Goal: Task Accomplishment & Management: Manage account settings

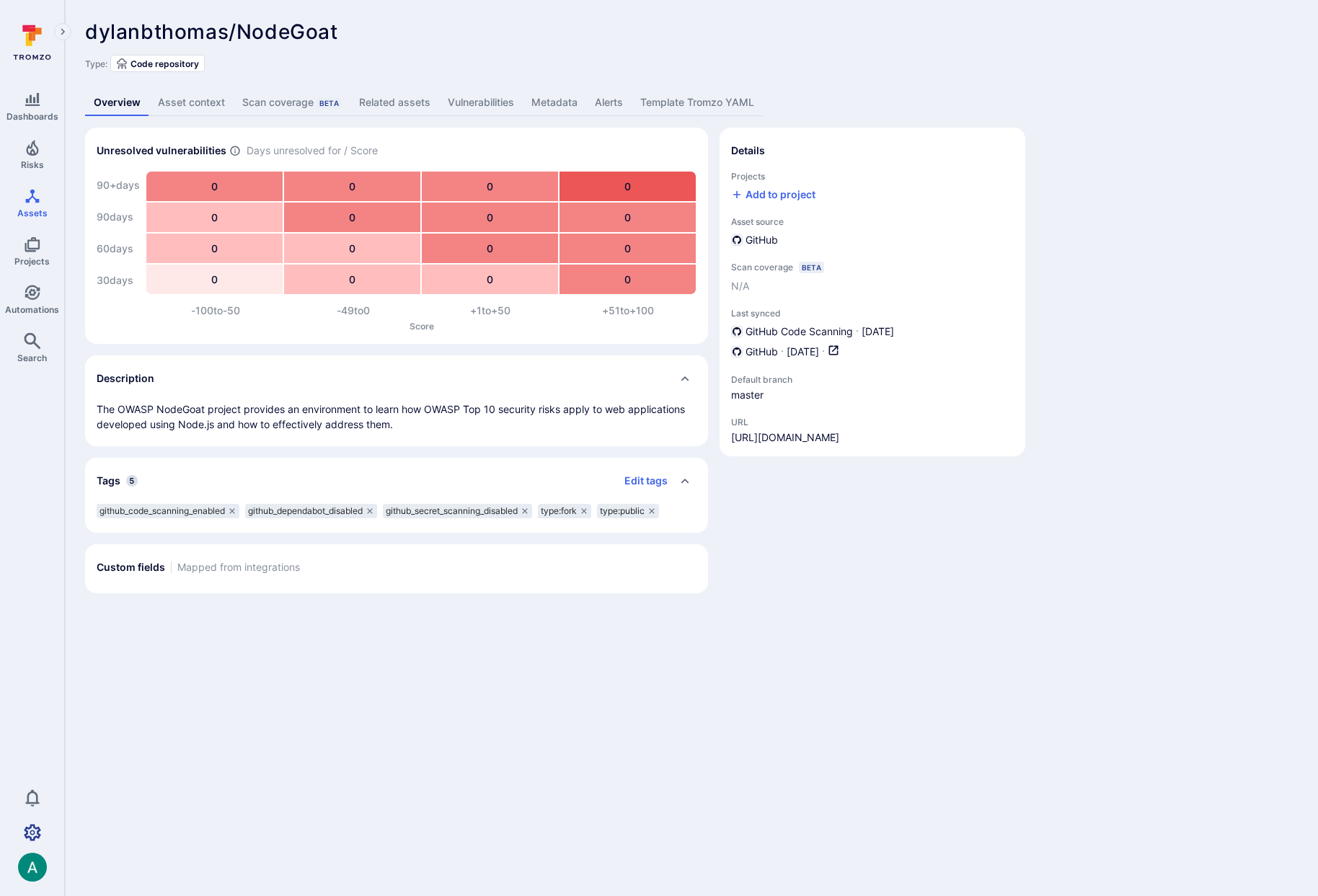
click at [34, 825] on icon "Settings" at bounding box center [33, 832] width 18 height 18
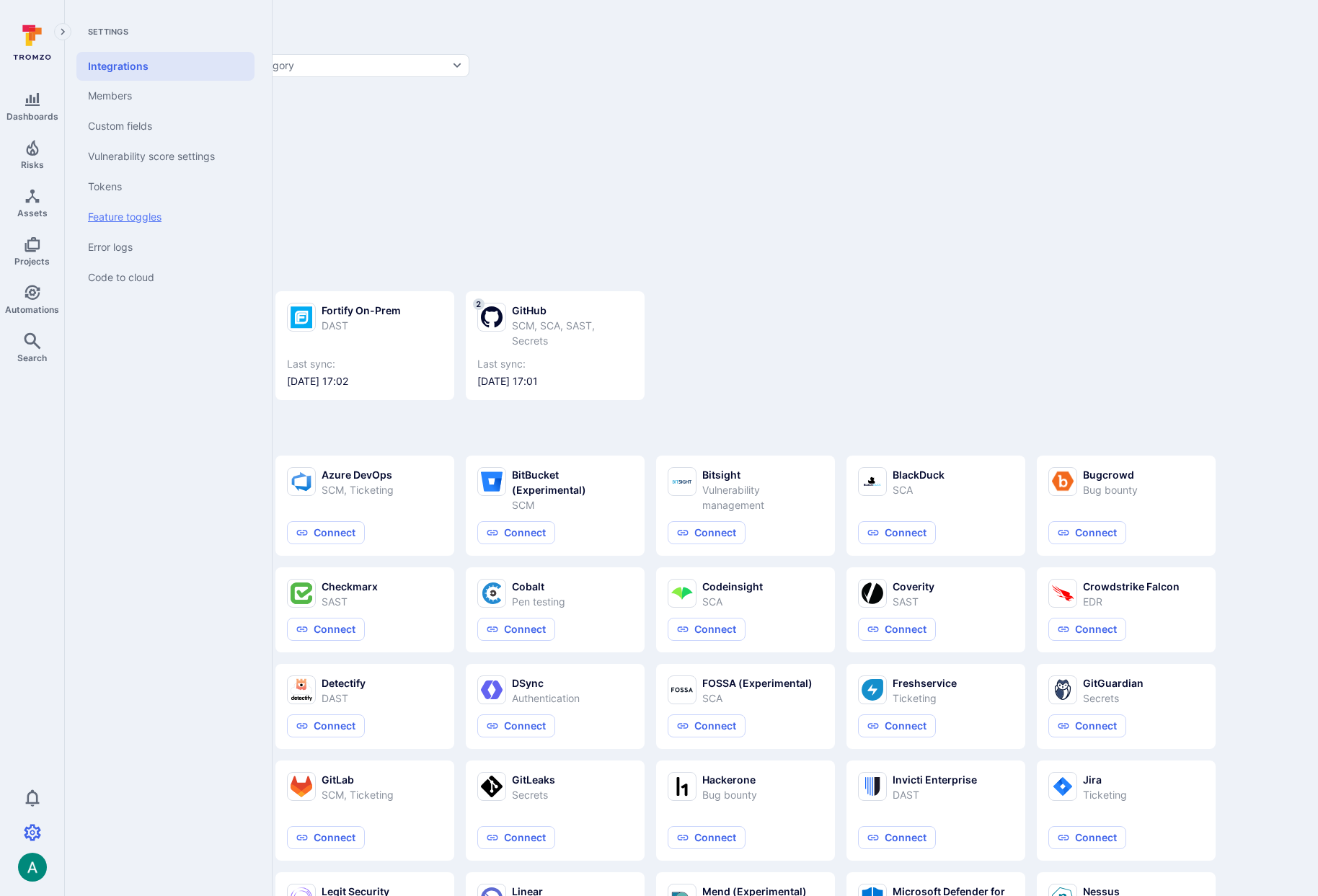
click at [156, 216] on link "Feature toggles" at bounding box center [165, 217] width 178 height 30
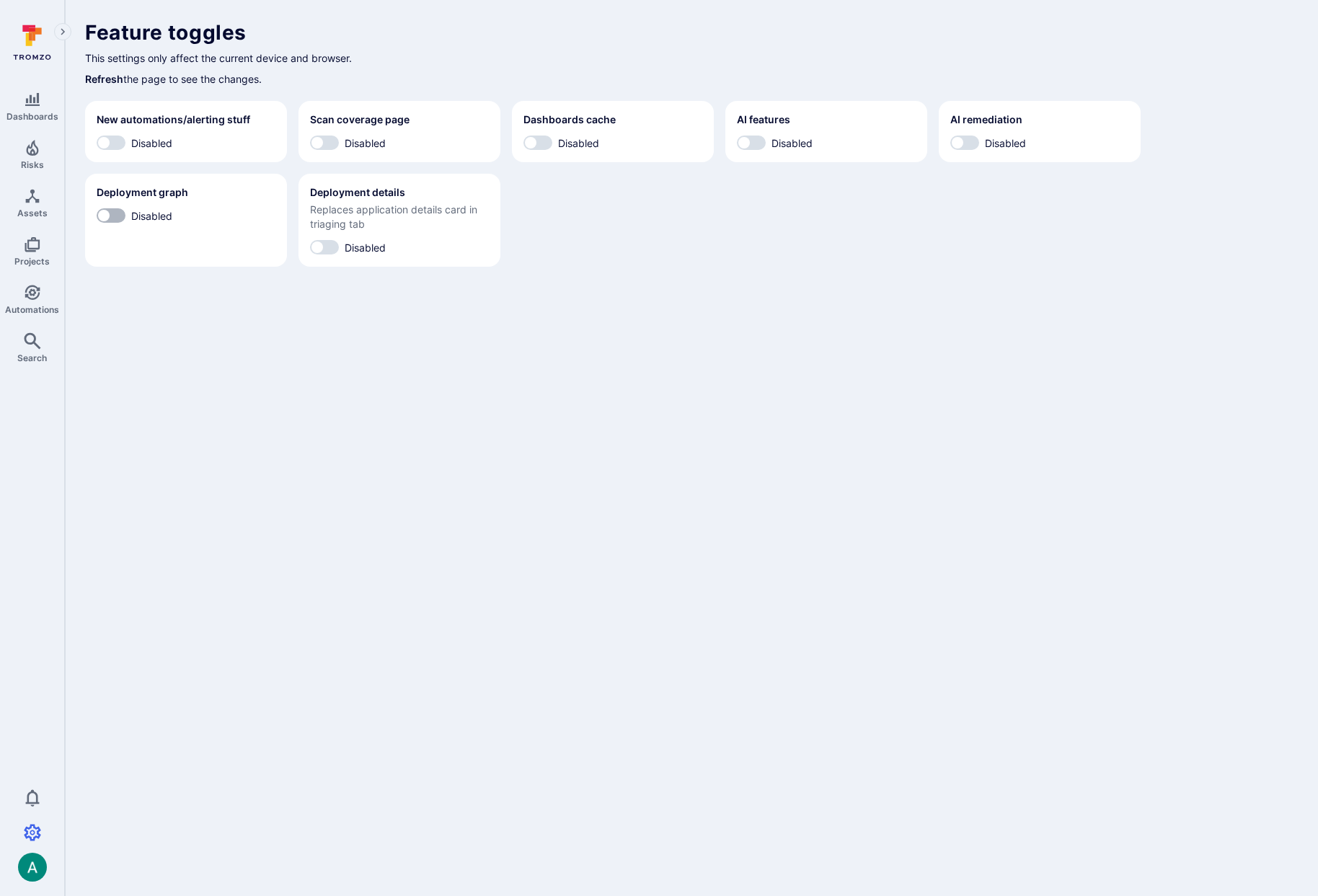
click at [113, 215] on input "Disabled" at bounding box center [103, 216] width 43 height 15
checkbox input "true"
click at [857, 283] on div "Feature toggles This settings only affect the current device and browser. Refre…" at bounding box center [692, 143] width 1253 height 287
click at [323, 243] on input "Disabled" at bounding box center [317, 247] width 43 height 15
checkbox input "true"
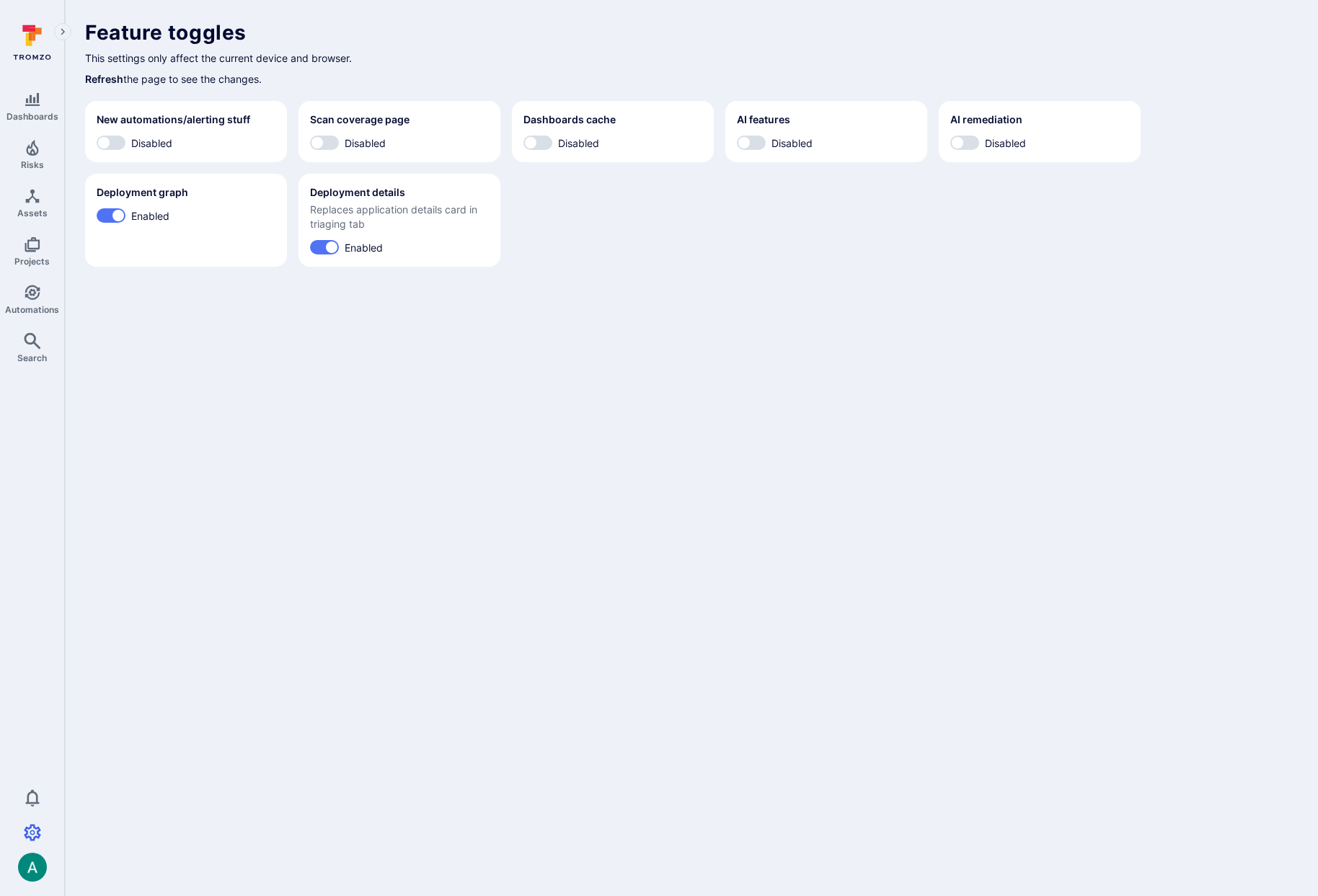
click at [743, 134] on section "AI features Disabled" at bounding box center [826, 132] width 202 height 61
click at [750, 145] on input "Disabled" at bounding box center [744, 143] width 43 height 15
checkbox input "true"
click at [627, 251] on div "New automations/alerting stuff Disabled Scan coverage page Disabled Dashboards …" at bounding box center [691, 184] width 1213 height 166
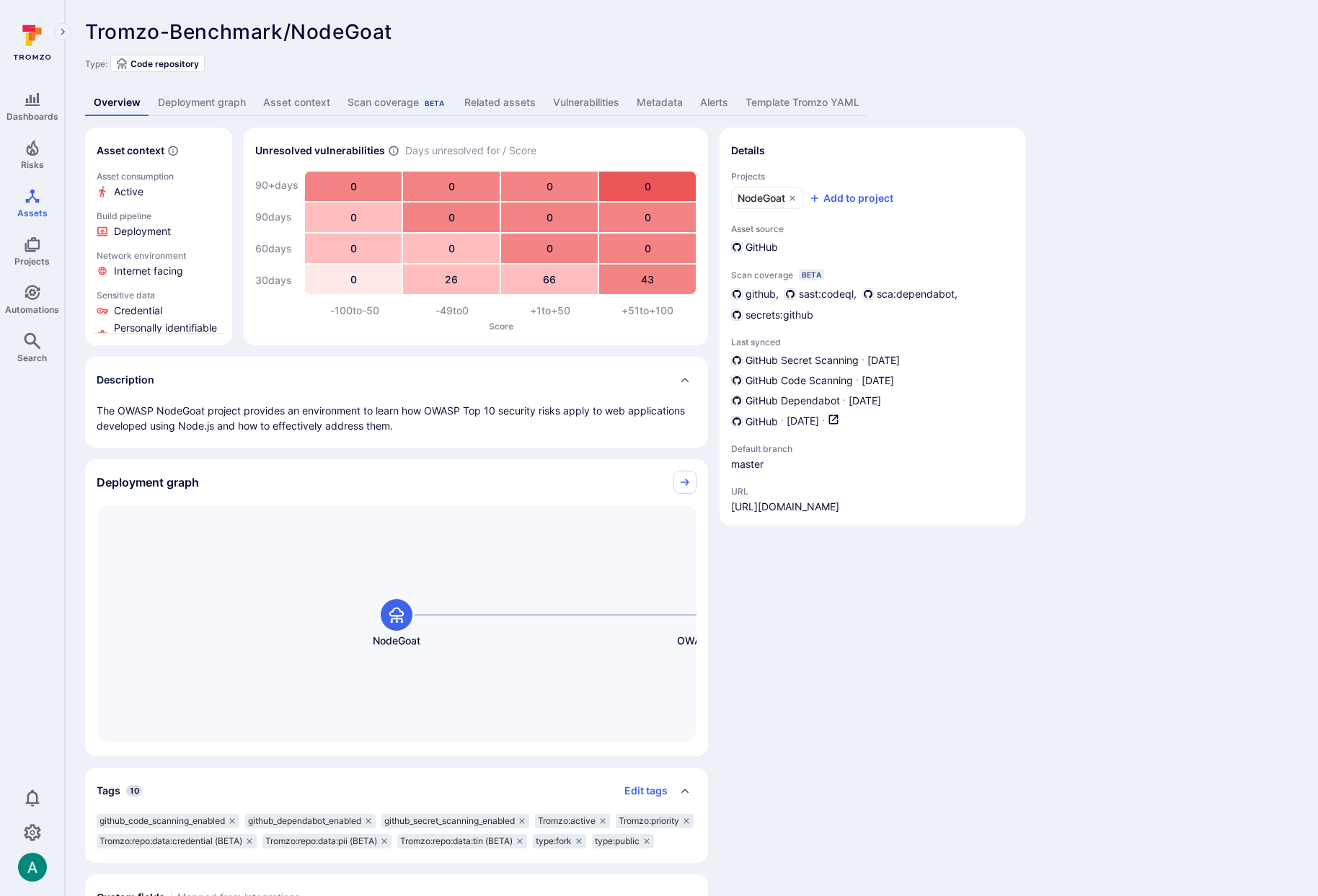
click at [187, 98] on link "Deployment graph" at bounding box center [202, 102] width 105 height 26
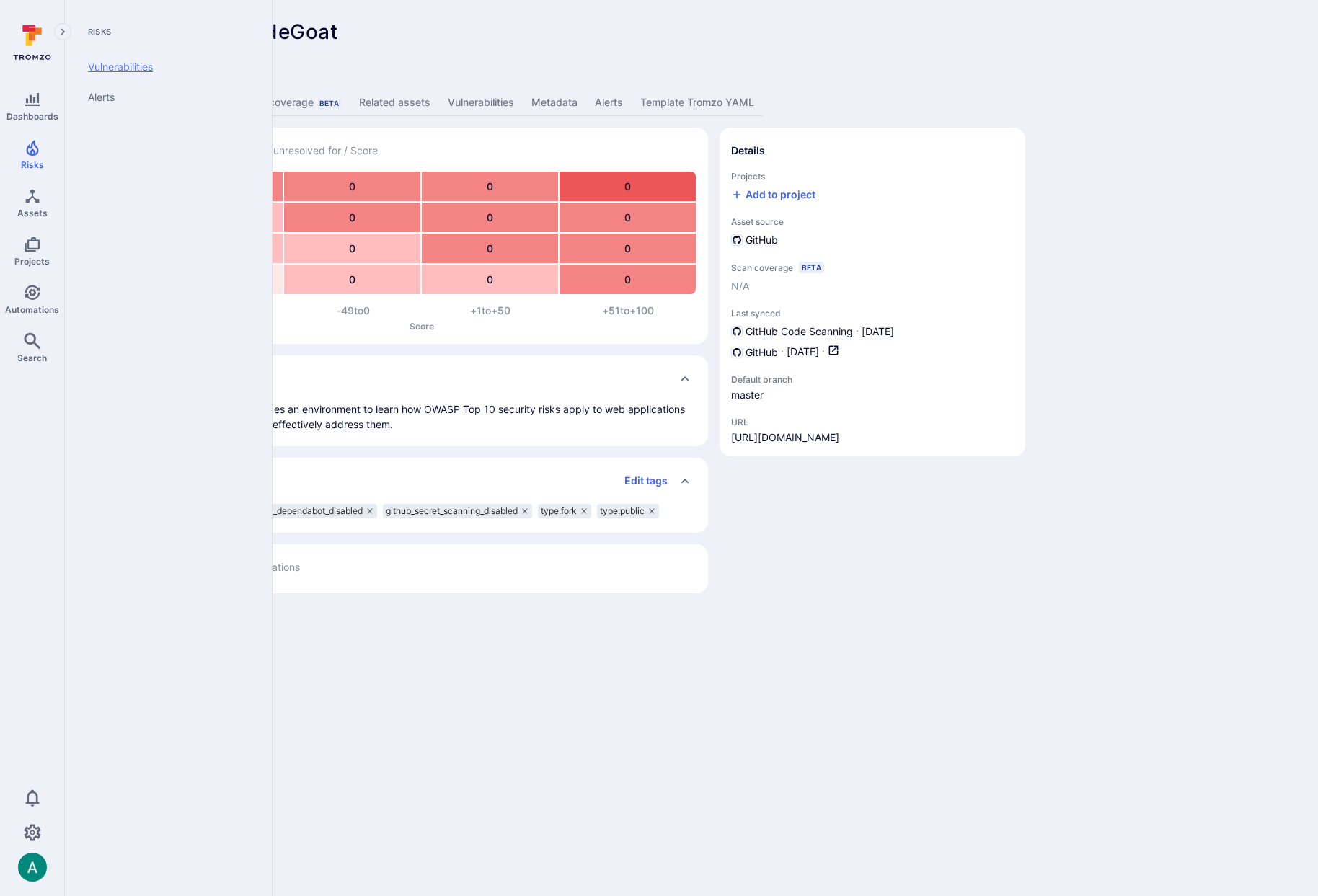
click at [119, 68] on link "Vulnerabilities" at bounding box center [165, 67] width 178 height 30
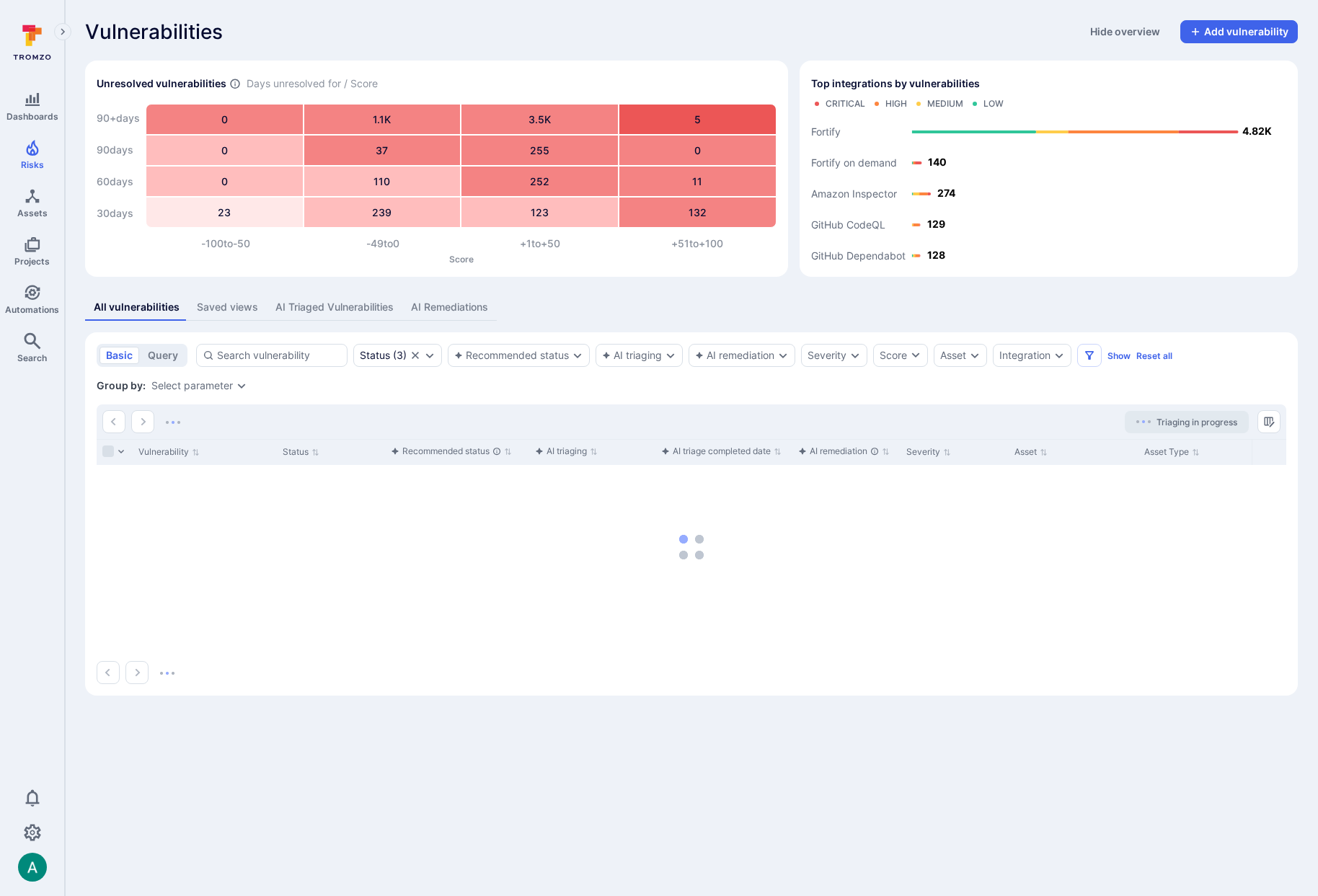
click at [331, 313] on div "AI Triaged Vulnerabilities" at bounding box center [334, 307] width 119 height 15
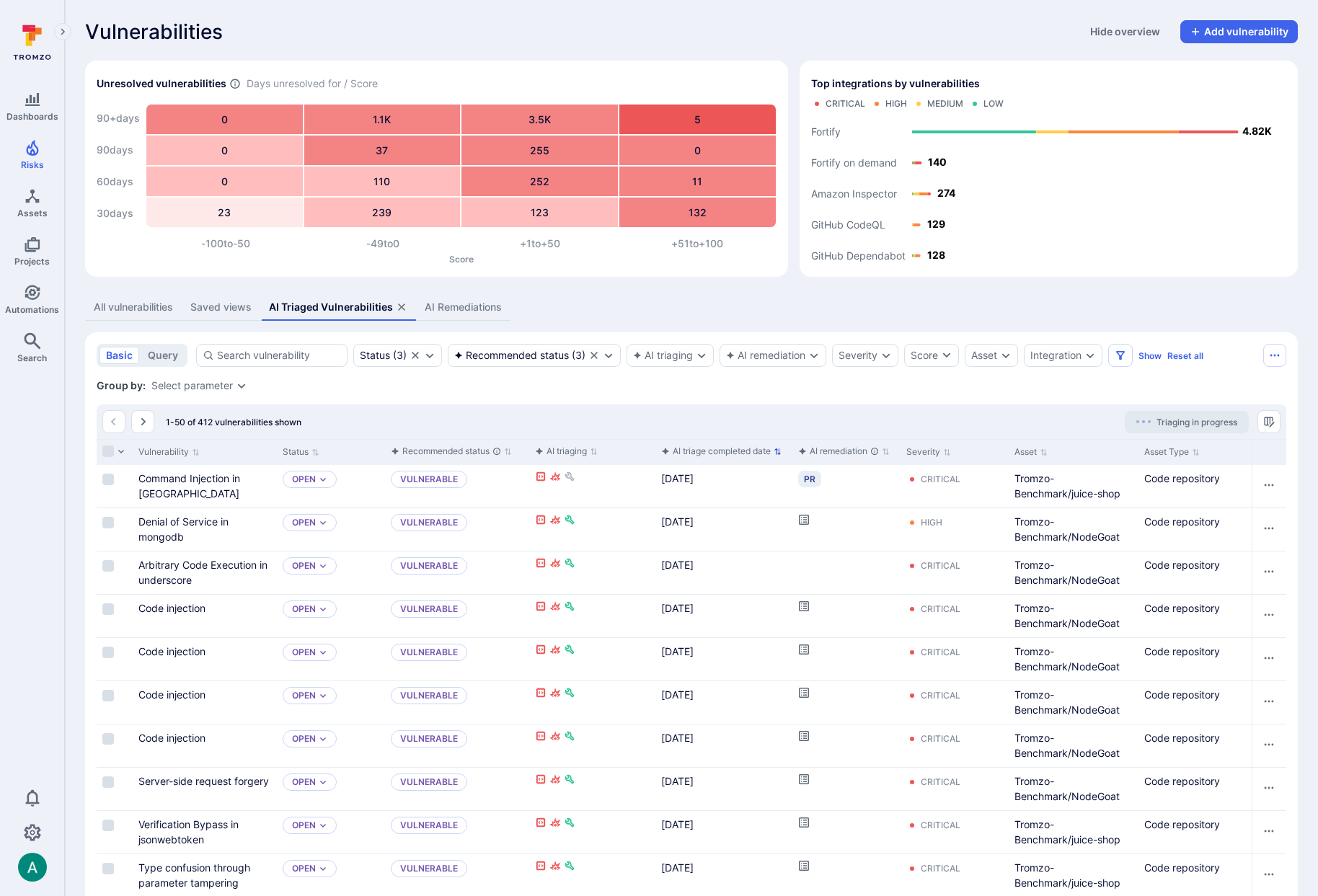
click at [776, 455] on p "button" at bounding box center [777, 451] width 8 height 15
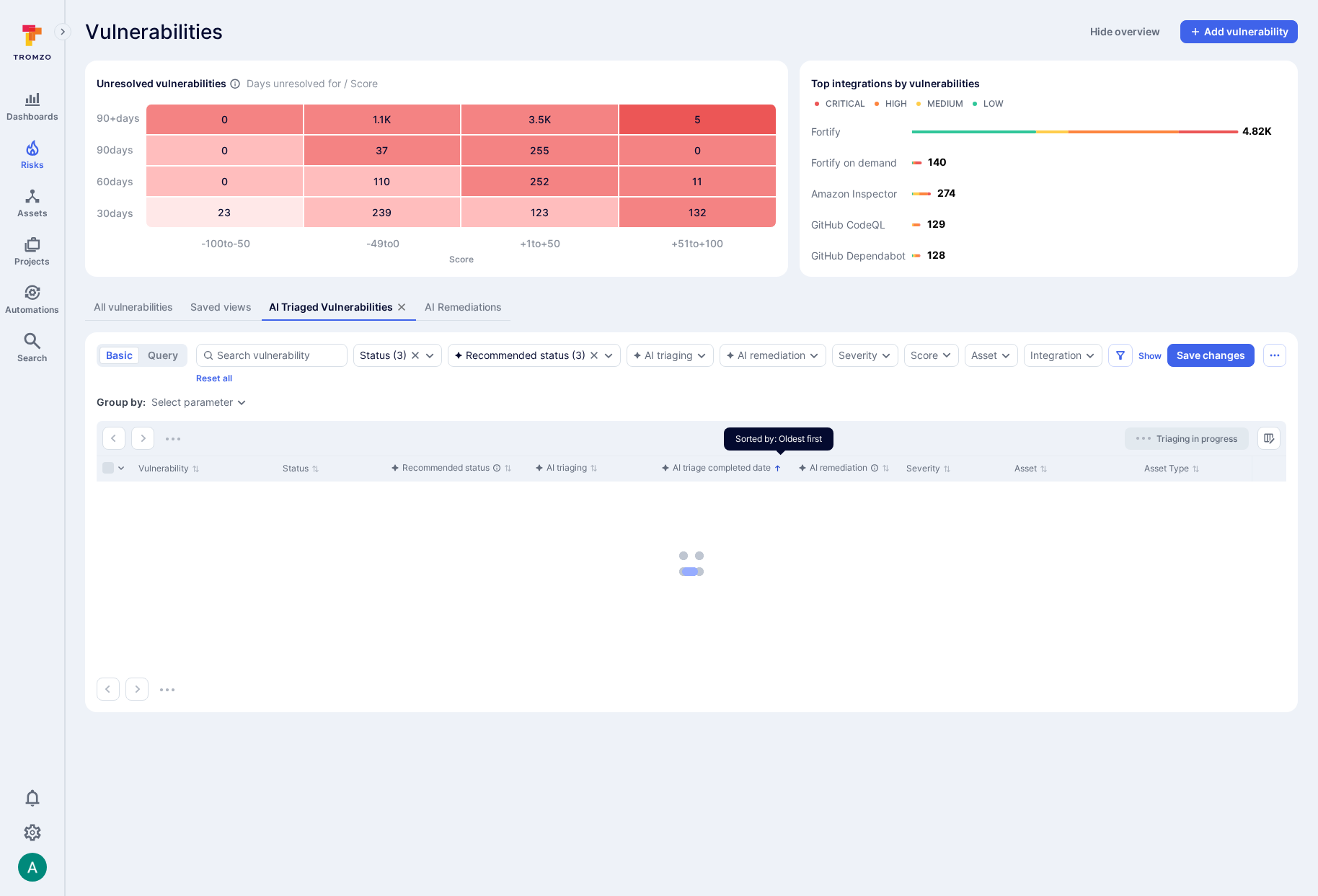
click at [777, 468] on icon "Sorted by: Oldest first" at bounding box center [777, 467] width 8 height 8
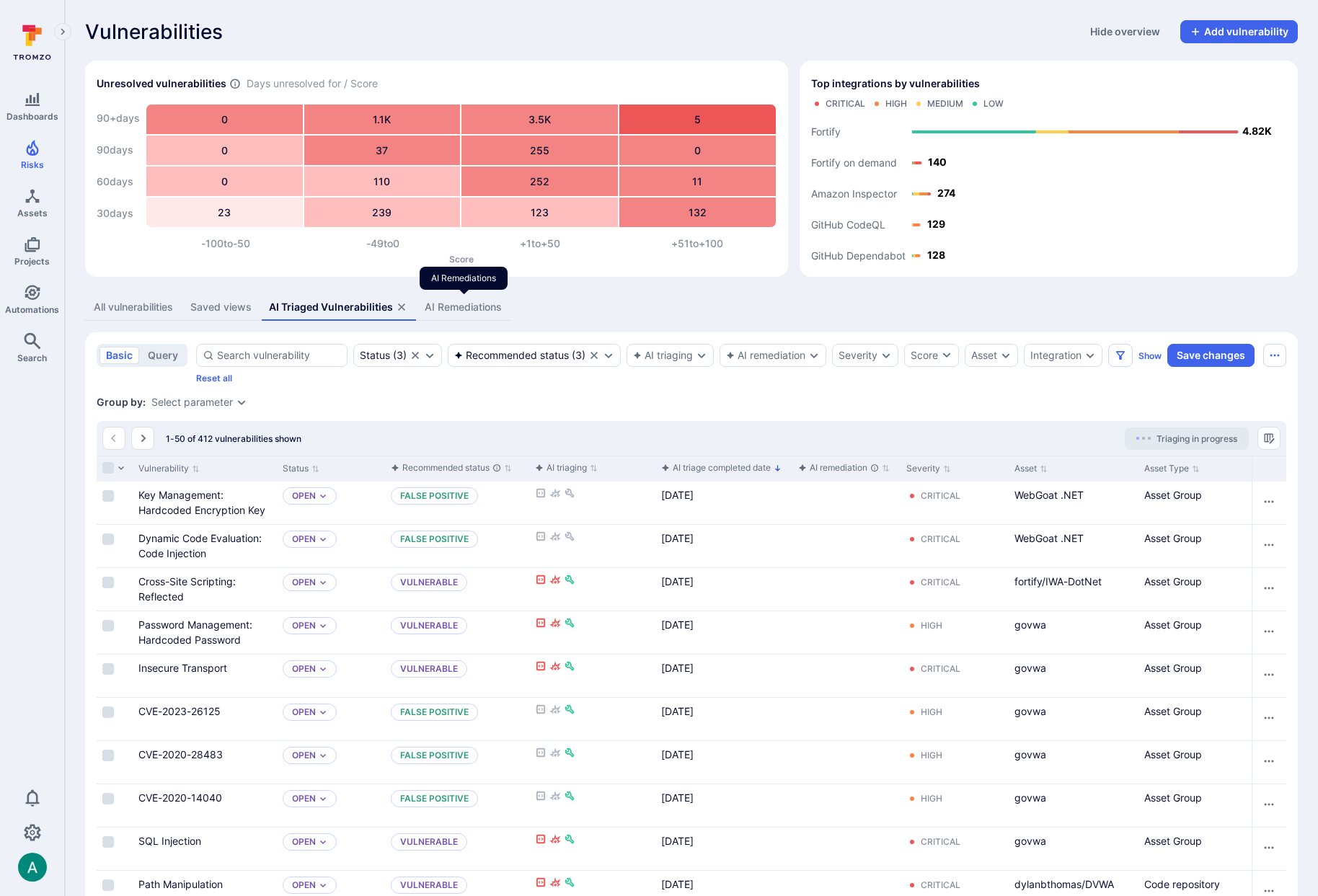
click at [441, 310] on div "AI Remediations" at bounding box center [463, 307] width 77 height 15
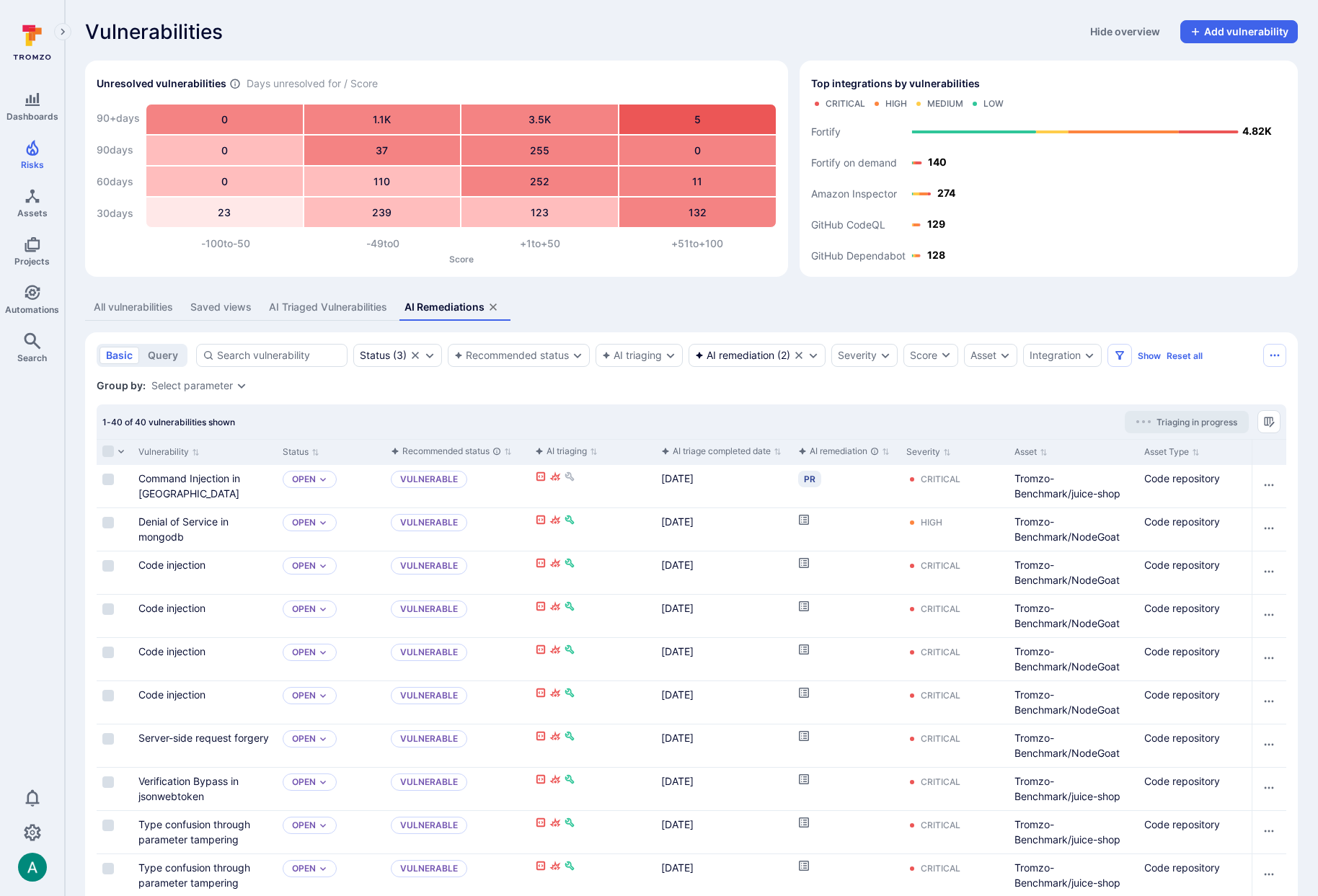
click at [356, 309] on div "AI Triaged Vulnerabilities" at bounding box center [328, 307] width 119 height 15
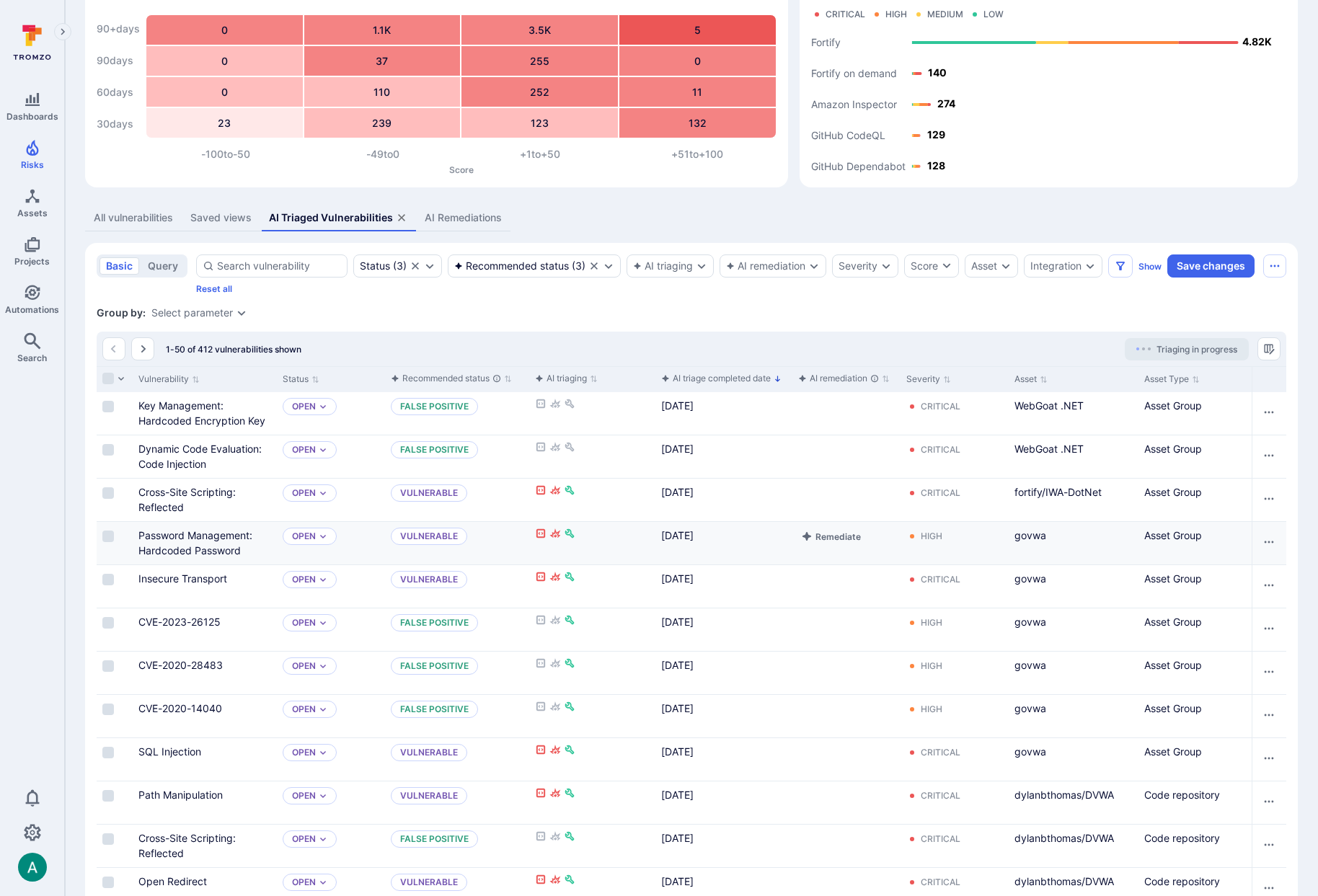
scroll to position [129, 0]
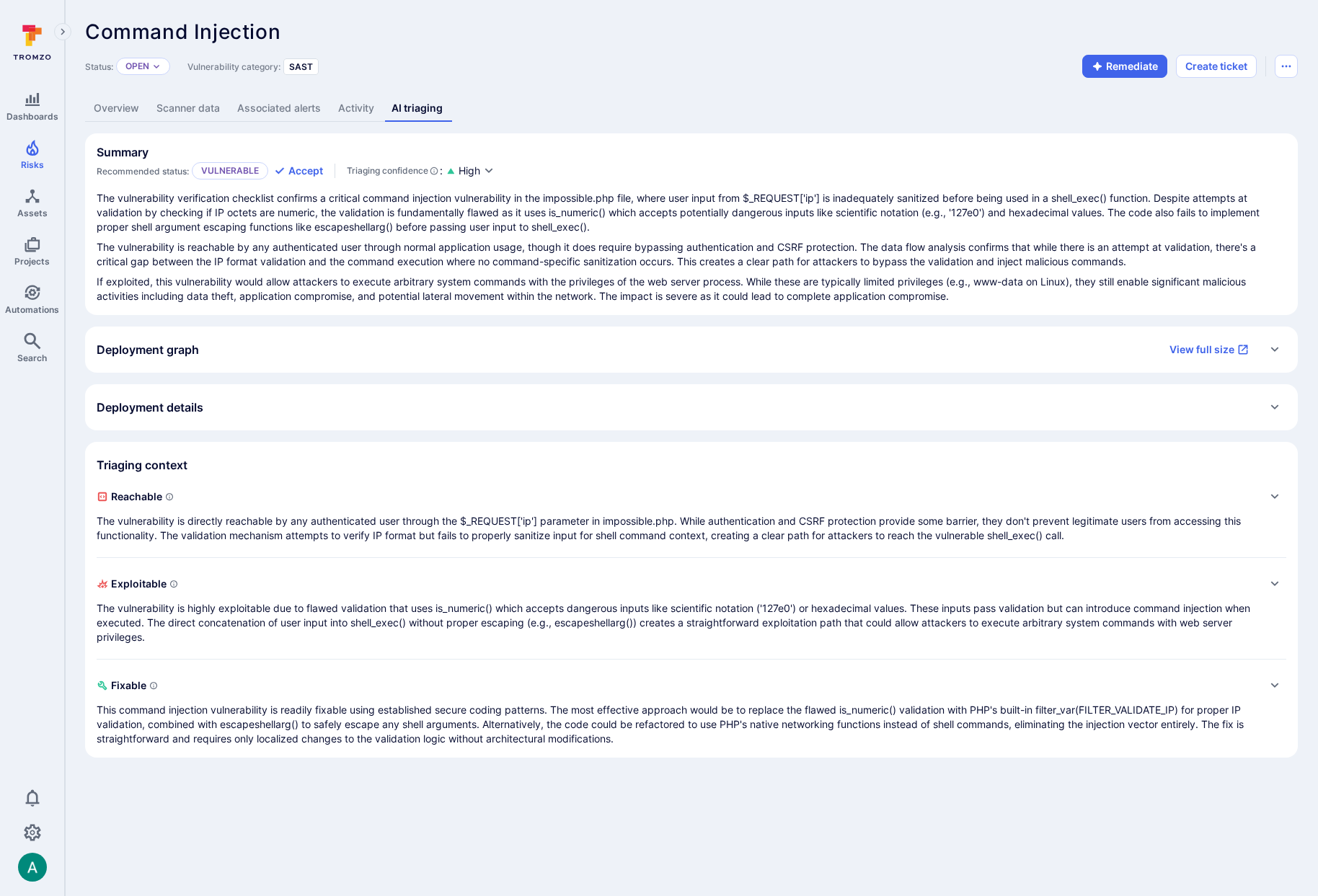
click at [1283, 350] on div "Expand" at bounding box center [1275, 350] width 23 height 23
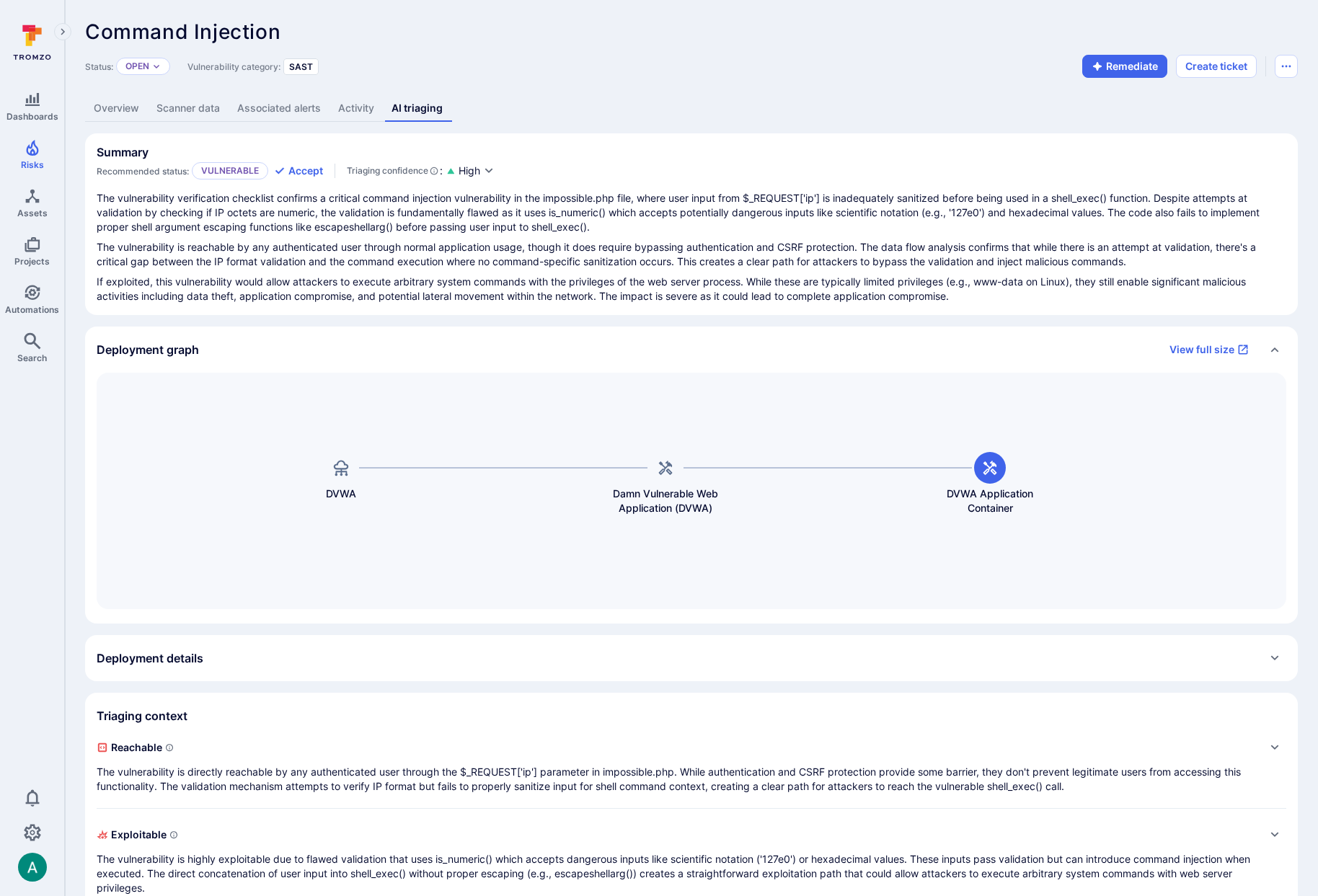
drag, startPoint x: 904, startPoint y: 463, endPoint x: 1157, endPoint y: 456, distance: 253.1
click at [1157, 456] on div "Damn Vulnerable Web Application (DVWA) DVWA DVWA Application Container" at bounding box center [691, 490] width 1189 height 236
click at [1263, 661] on div "Expand" at bounding box center [1275, 658] width 23 height 23
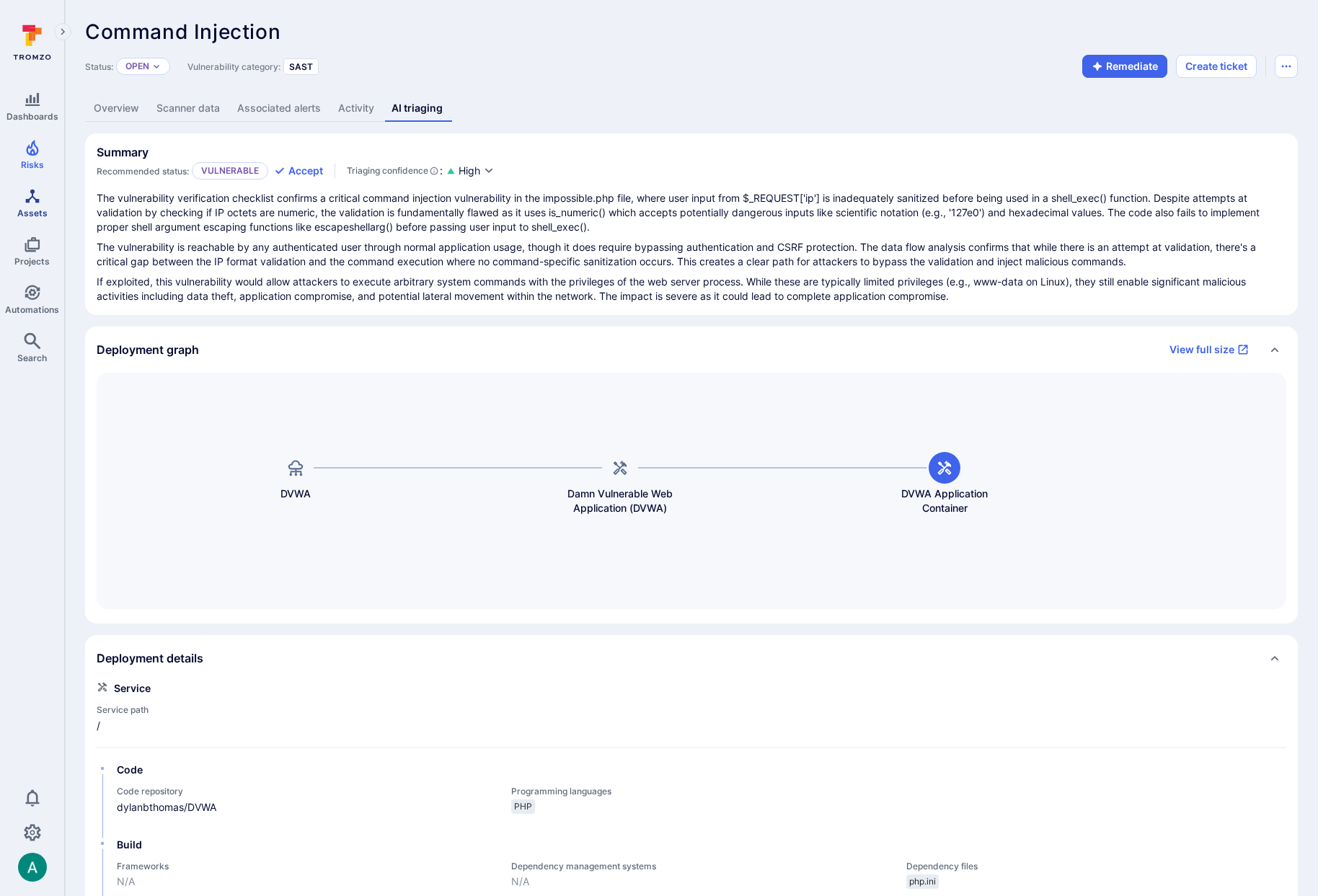
click at [24, 210] on span "Assets" at bounding box center [32, 213] width 30 height 11
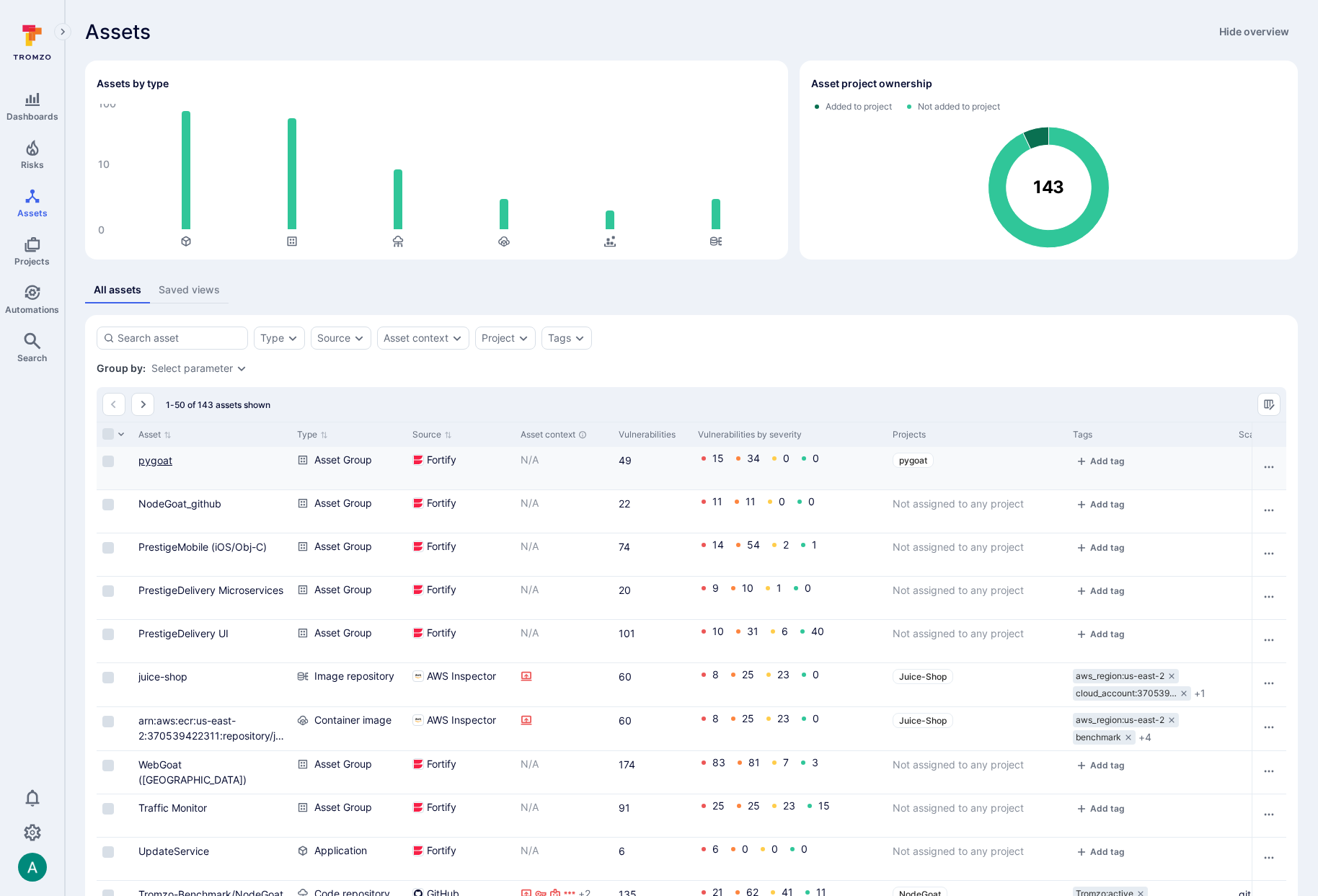
click at [158, 461] on link "pygoat" at bounding box center [155, 460] width 34 height 12
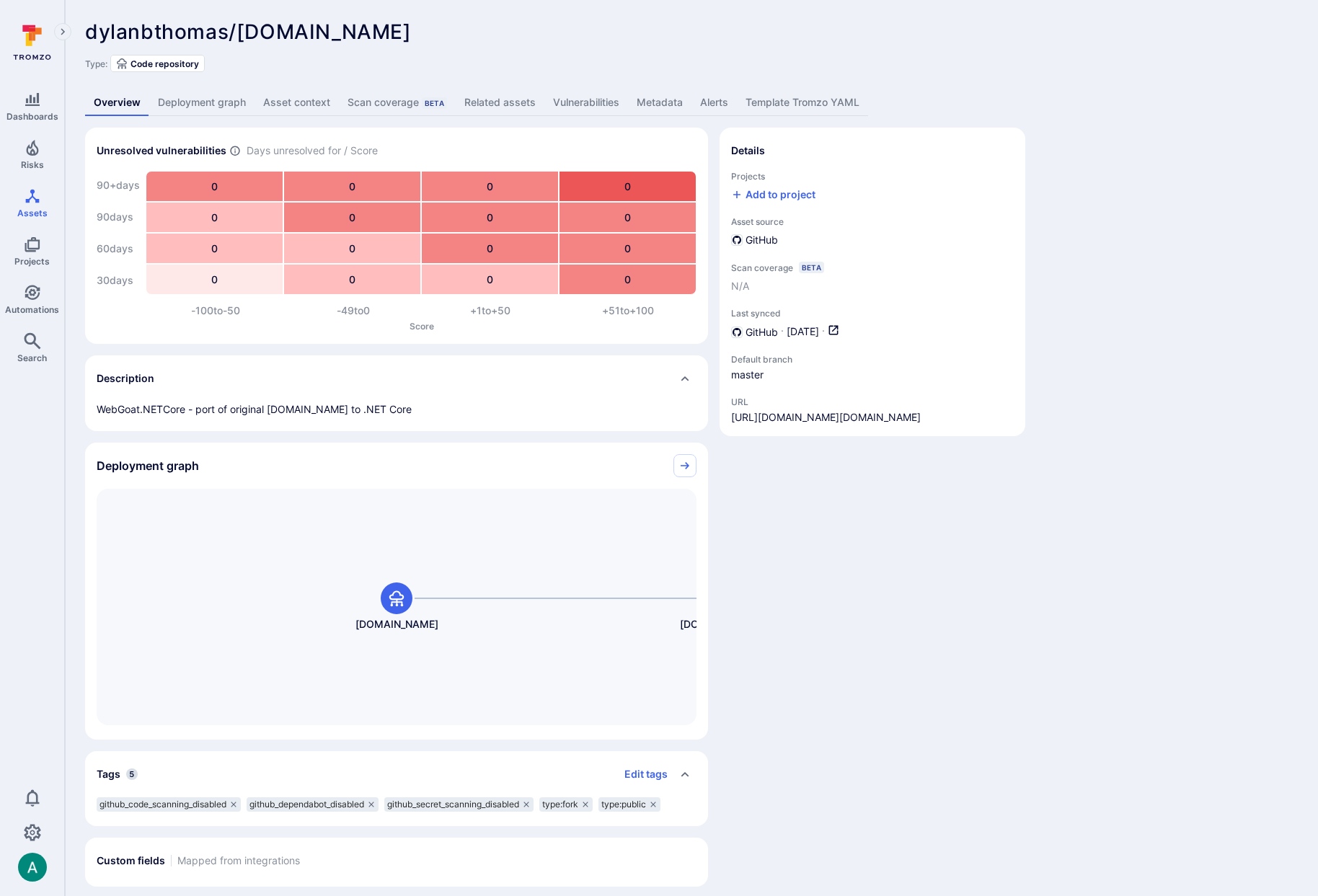
click at [218, 100] on link "Deployment graph" at bounding box center [202, 102] width 105 height 26
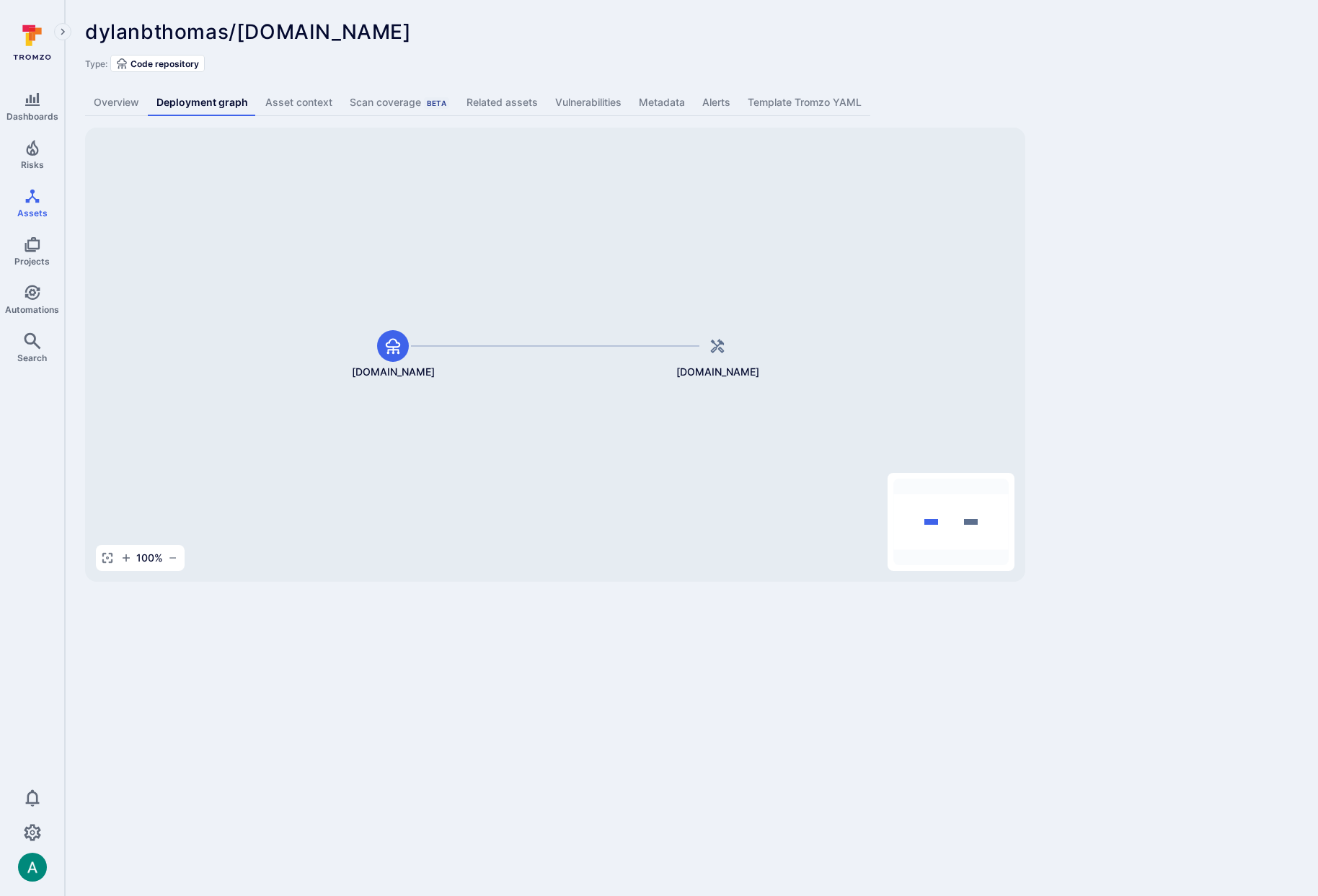
click at [124, 101] on link "Overview" at bounding box center [116, 102] width 63 height 26
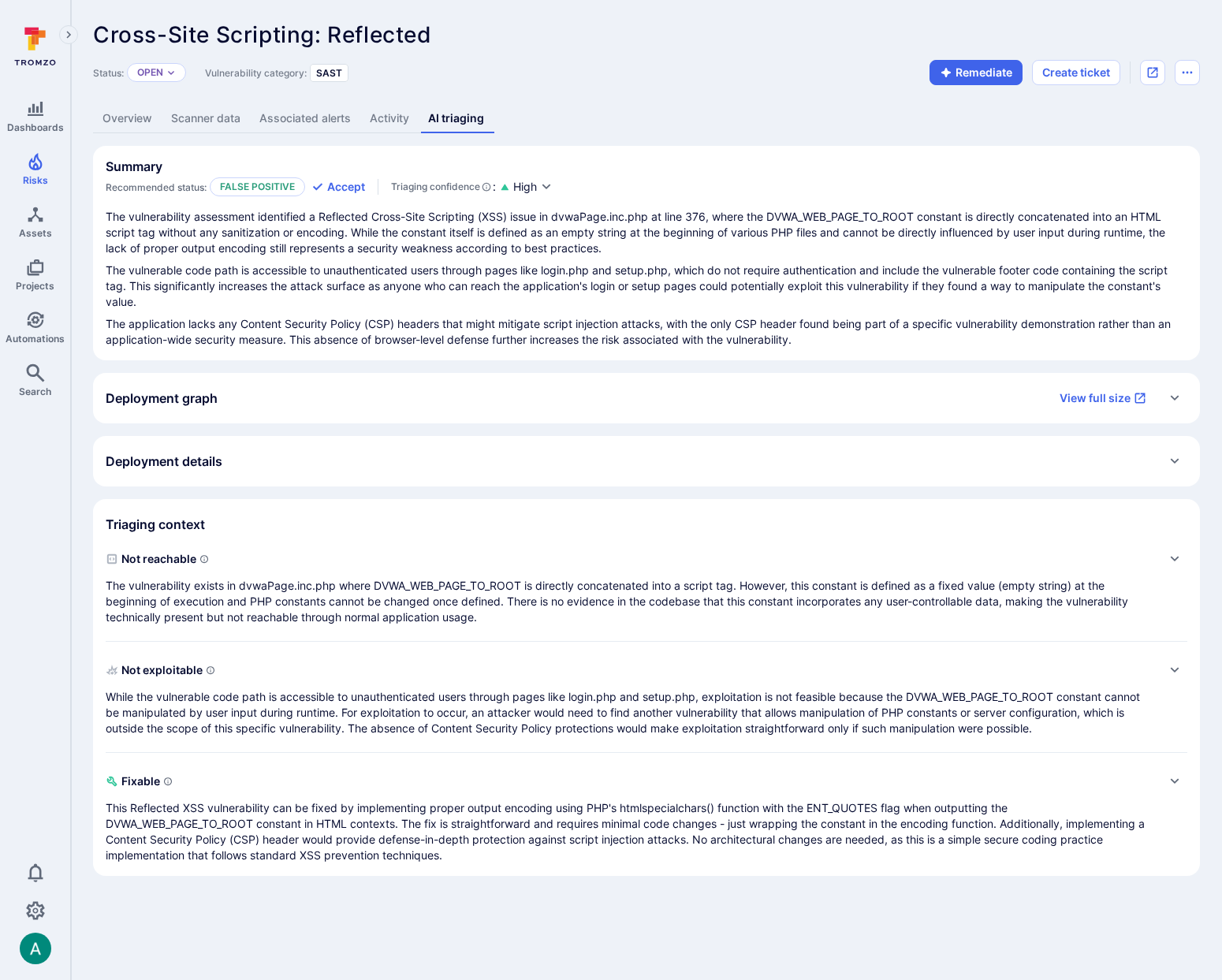
click at [126, 125] on link "Overview" at bounding box center [127, 118] width 69 height 29
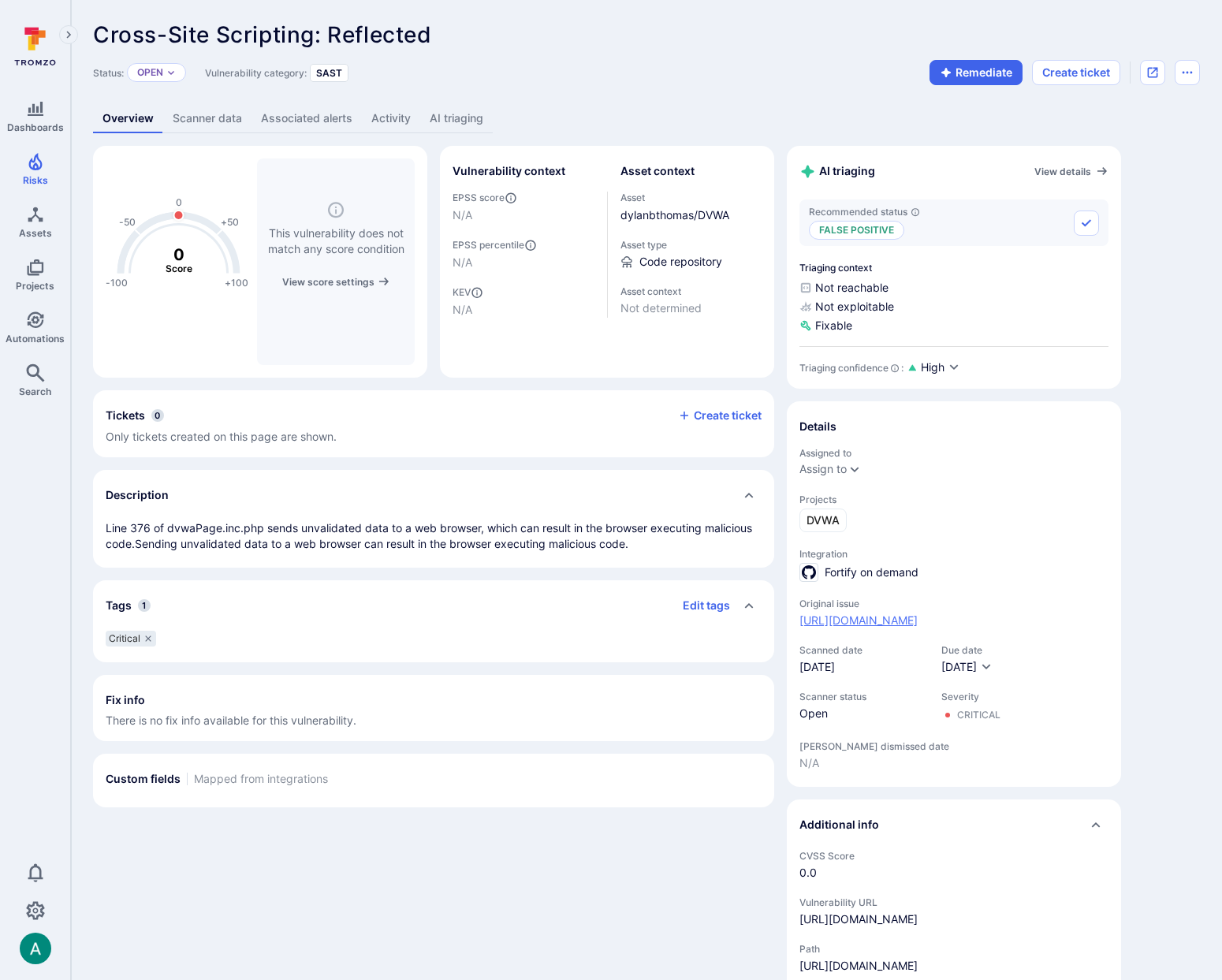
click at [918, 622] on link "https://github.com/dylanbthomas/DVWA/security/code-scanning/138" at bounding box center [859, 620] width 118 height 16
